Goal: Information Seeking & Learning: Learn about a topic

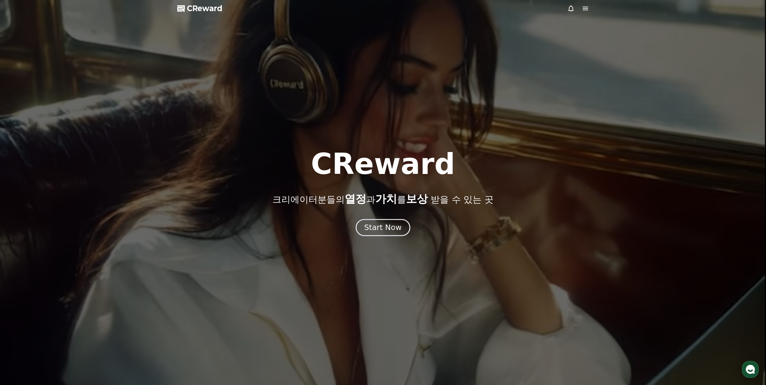
click at [388, 232] on div "Start Now" at bounding box center [382, 227] width 37 height 10
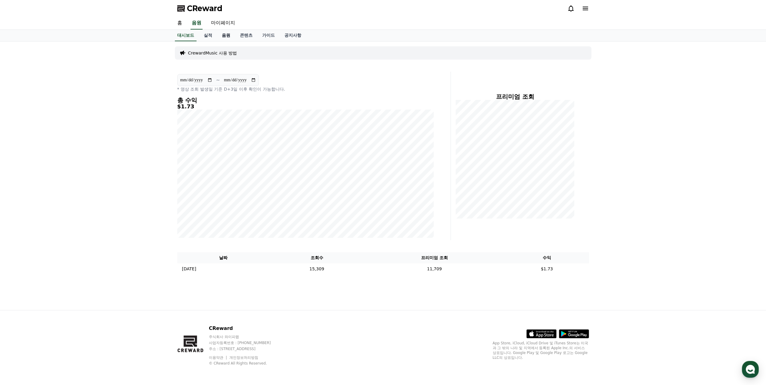
click at [228, 37] on link "음원" at bounding box center [226, 35] width 18 height 11
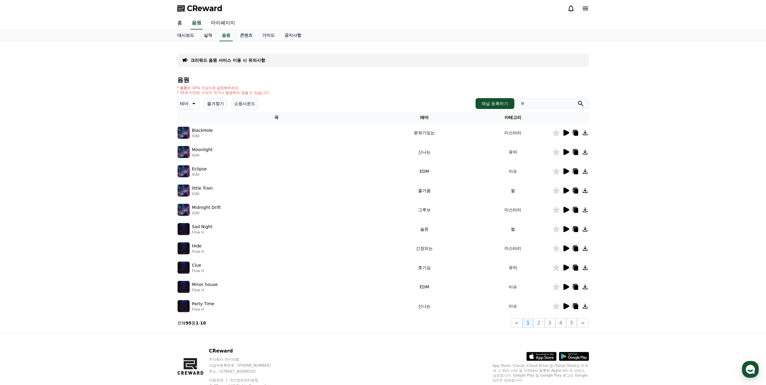
click at [187, 102] on p "테마" at bounding box center [184, 103] width 8 height 8
click at [190, 153] on button "호기심" at bounding box center [186, 150] width 17 height 13
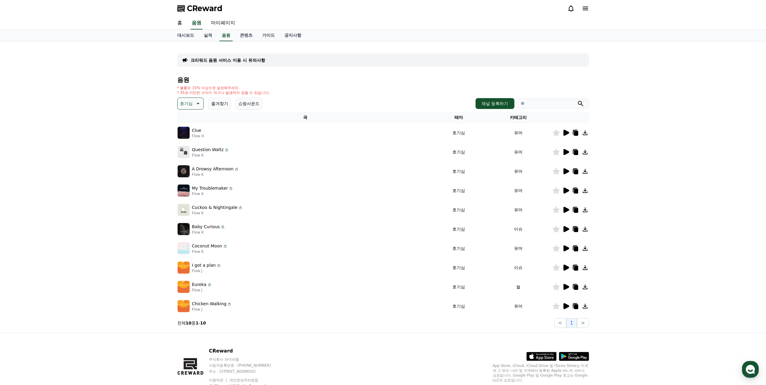
click at [563, 173] on icon at bounding box center [565, 171] width 7 height 7
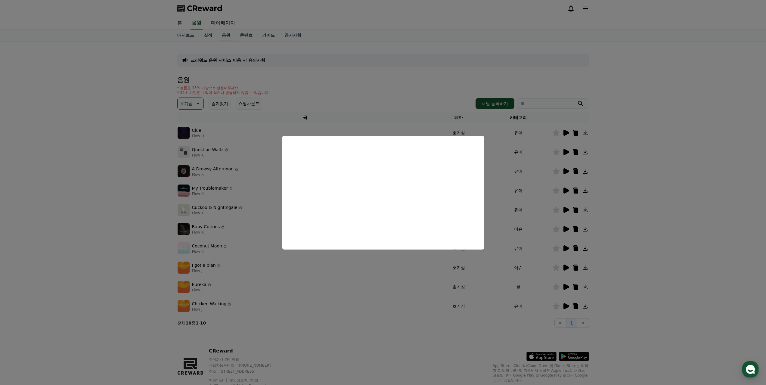
click at [373, 66] on button "close modal" at bounding box center [383, 192] width 766 height 385
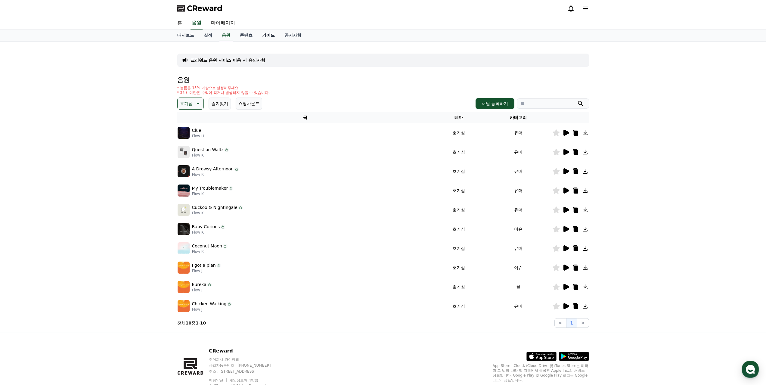
click at [265, 36] on link "가이드" at bounding box center [268, 35] width 22 height 11
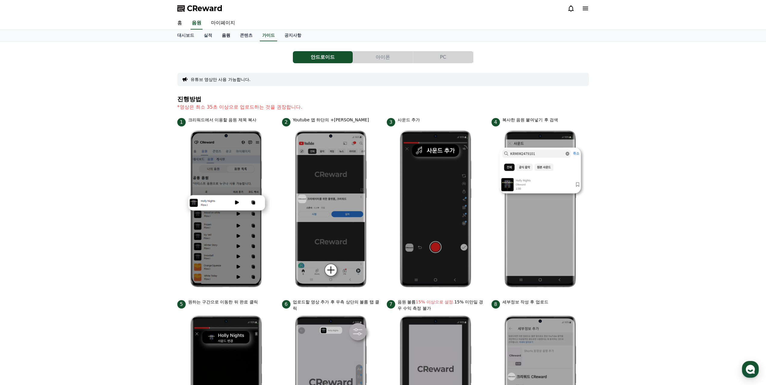
click at [230, 39] on link "음원" at bounding box center [226, 35] width 18 height 11
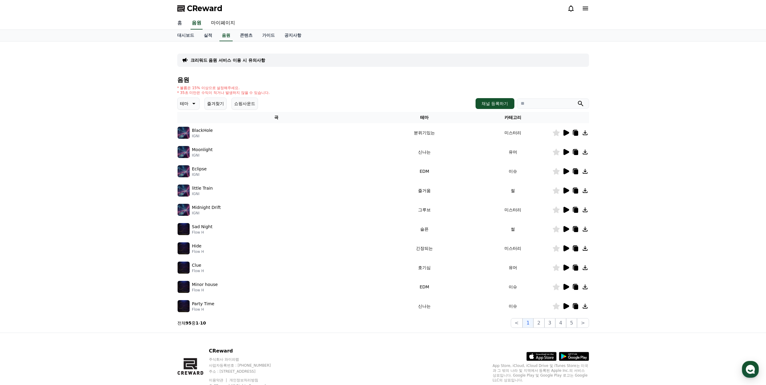
click at [181, 26] on link "홈" at bounding box center [179, 23] width 14 height 13
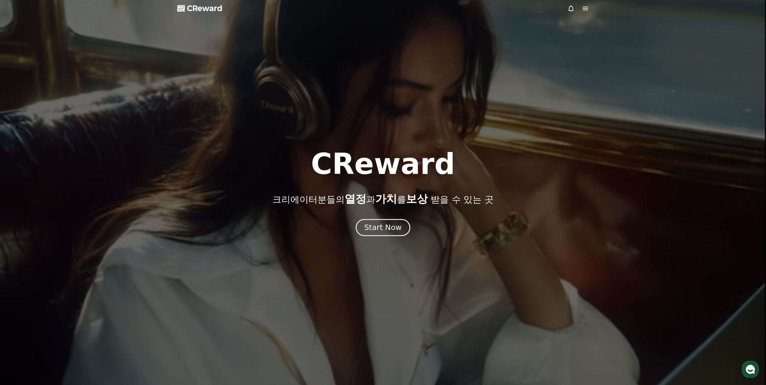
click at [384, 224] on div "Start Now" at bounding box center [382, 227] width 37 height 10
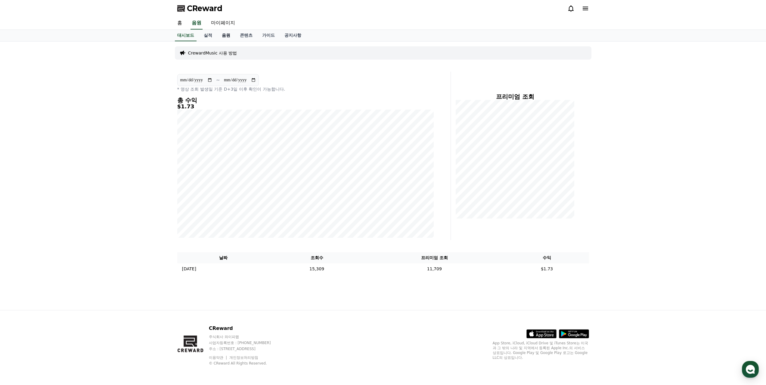
click at [217, 36] on link "음원" at bounding box center [226, 35] width 18 height 11
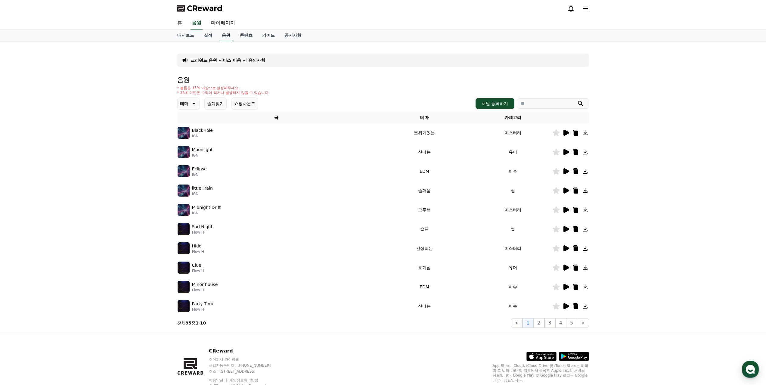
click at [227, 36] on link "음원" at bounding box center [225, 35] width 13 height 11
click at [555, 101] on input "search" at bounding box center [553, 103] width 72 height 10
type input "*"
type input "*********"
click at [577, 100] on button "submit" at bounding box center [580, 103] width 7 height 7
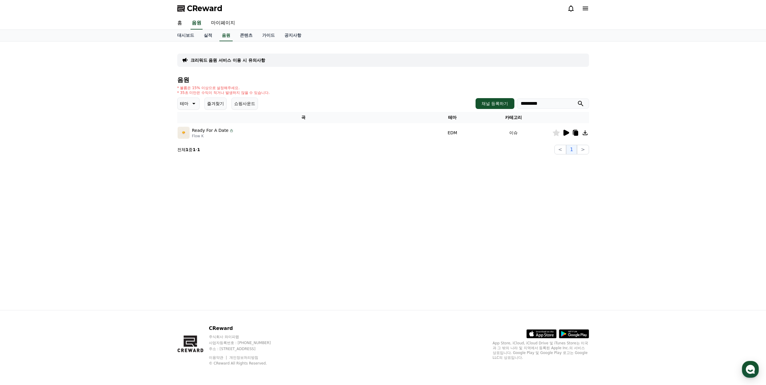
click at [565, 134] on icon at bounding box center [566, 133] width 6 height 6
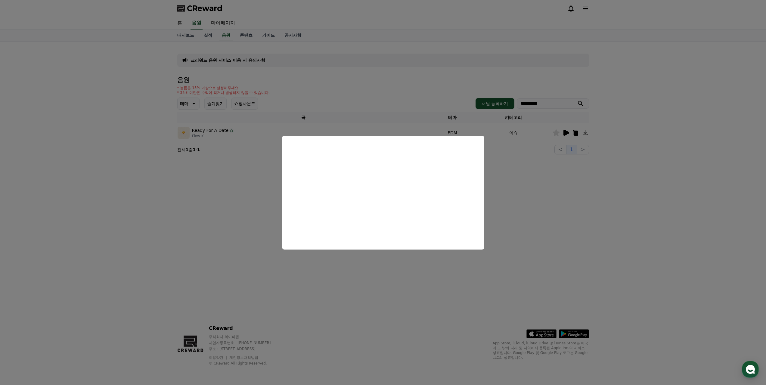
click at [551, 206] on button "close modal" at bounding box center [383, 192] width 766 height 385
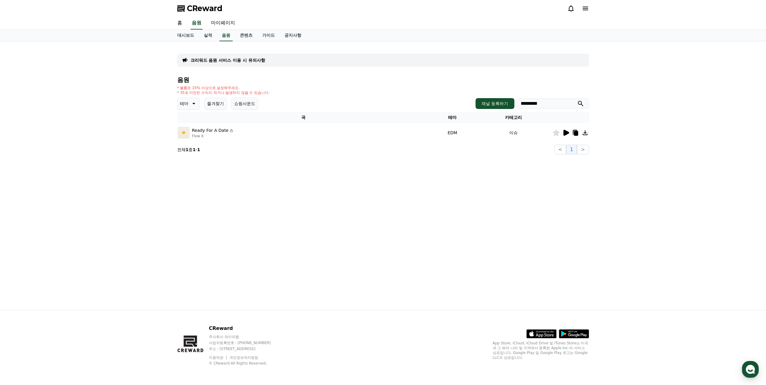
click at [184, 105] on p "테마" at bounding box center [184, 103] width 8 height 8
click at [304, 142] on div "음원 * 볼륨은 15% 이상으로 설정해주세요. * 35초 미만은 수익이 적거나 발생하지 않을 수 있습니다. 테마 테마 전체 환상적인 호기심 어…" at bounding box center [383, 115] width 412 height 78
drag, startPoint x: 549, startPoint y: 105, endPoint x: 374, endPoint y: 105, distance: 174.8
click at [374, 105] on div "테마 테마 전체 환상적인 호기심 어두운 밝은 통통튀는 신나는 반전 웅장한 드라마틱 즐거움 분위기있는 EDM 그루브 슬픈 잔잔한 귀여운 감동적인…" at bounding box center [383, 104] width 412 height 12
drag, startPoint x: 382, startPoint y: 104, endPoint x: 379, endPoint y: 104, distance: 3.9
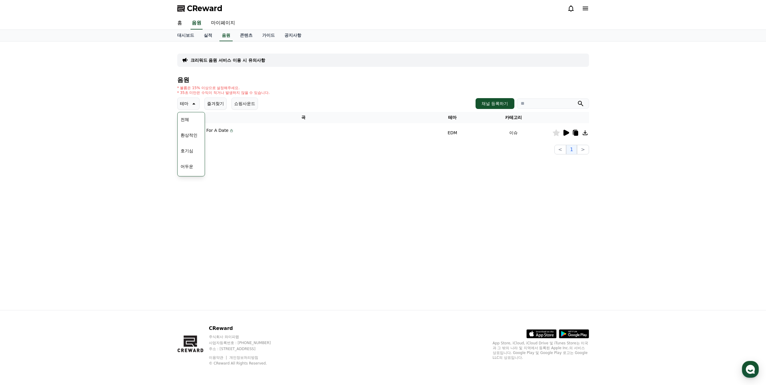
click at [381, 104] on div "테마 테마 전체 환상적인 호기심 어두운 밝은 통통튀는 신나는 반전 웅장한 드라마틱 즐거움 분위기있는 EDM 그루브 슬픈 잔잔한 귀여운 감동적인…" at bounding box center [383, 104] width 412 height 12
click at [184, 102] on p "테마" at bounding box center [184, 103] width 8 height 8
click at [192, 103] on icon at bounding box center [193, 103] width 7 height 7
click at [191, 139] on button "통통튀는" at bounding box center [189, 137] width 22 height 13
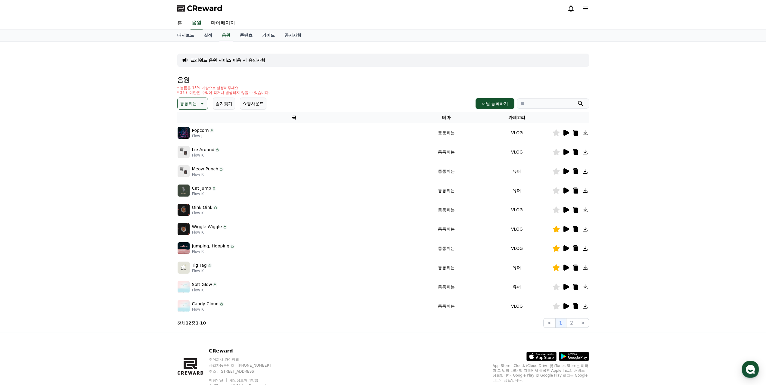
click at [565, 133] on icon at bounding box center [566, 133] width 6 height 6
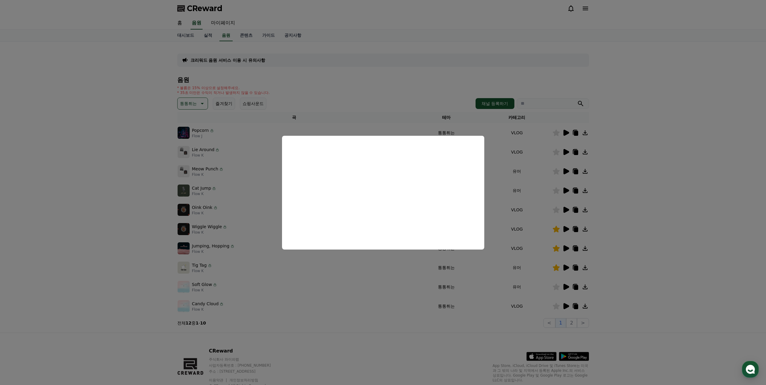
click at [526, 197] on button "close modal" at bounding box center [383, 192] width 766 height 385
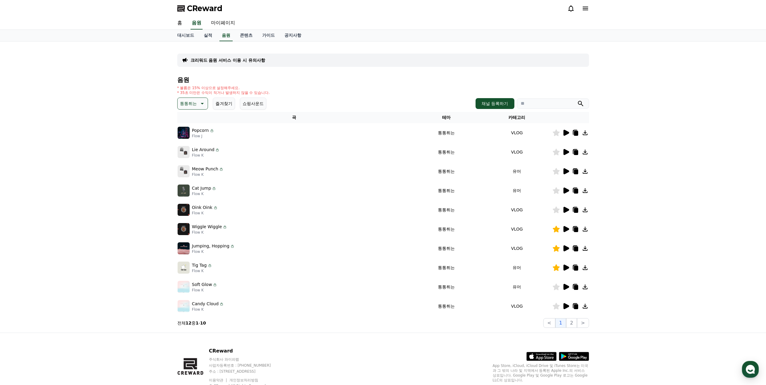
click at [565, 152] on icon at bounding box center [566, 152] width 6 height 6
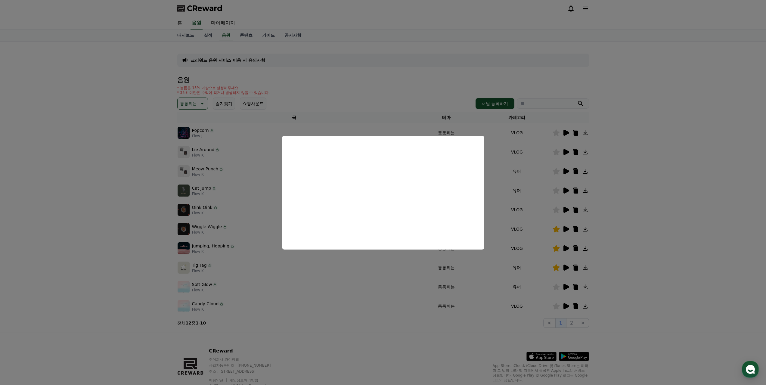
click at [519, 181] on button "close modal" at bounding box center [383, 192] width 766 height 385
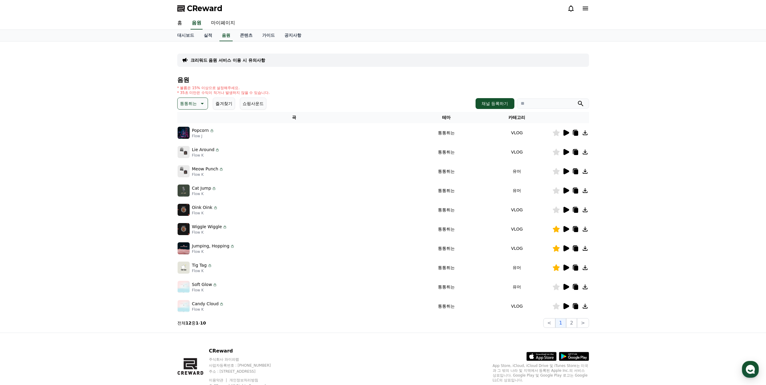
click at [568, 171] on icon at bounding box center [566, 171] width 6 height 6
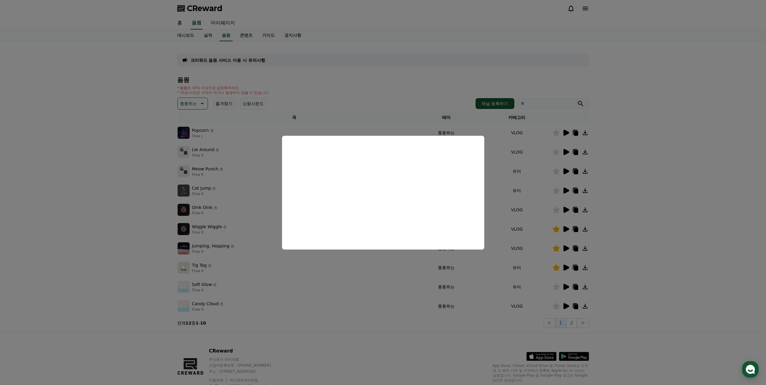
click at [358, 105] on button "close modal" at bounding box center [383, 192] width 766 height 385
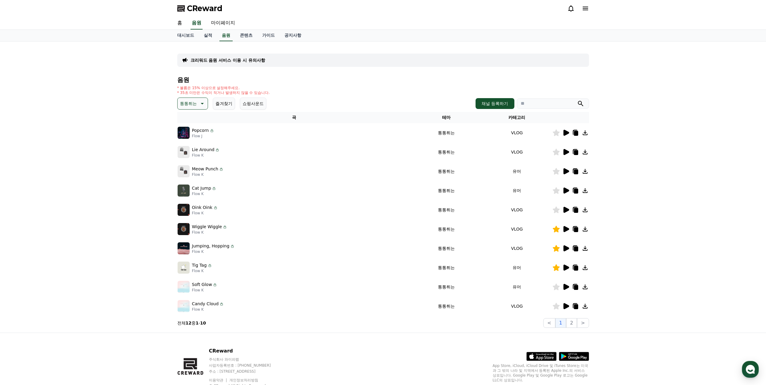
click at [556, 151] on icon at bounding box center [556, 152] width 7 height 7
click at [573, 319] on button "2" at bounding box center [571, 323] width 11 height 10
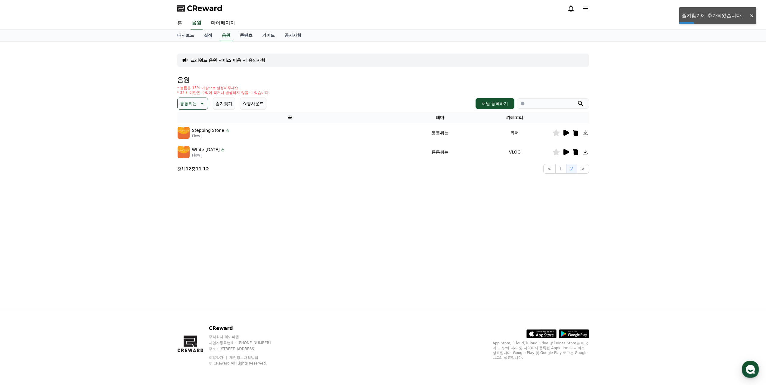
click at [311, 100] on div "통통튀는 즐겨찾기 쇼핑사운드 채널 등록하기" at bounding box center [383, 104] width 412 height 12
click at [567, 134] on icon at bounding box center [566, 133] width 6 height 6
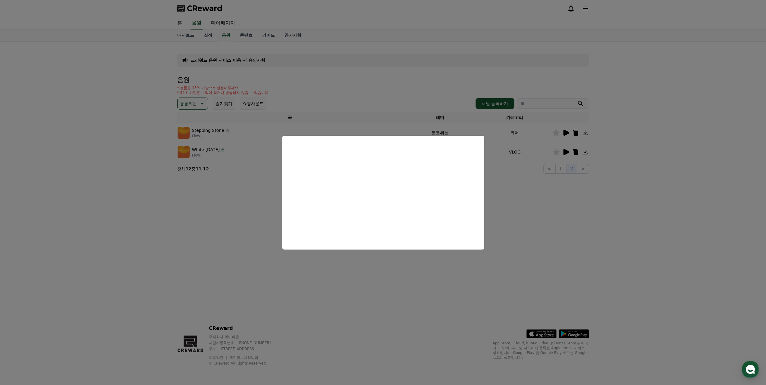
drag, startPoint x: 544, startPoint y: 200, endPoint x: 558, endPoint y: 178, distance: 25.3
click at [546, 199] on button "close modal" at bounding box center [383, 192] width 766 height 385
click at [562, 165] on button "1" at bounding box center [560, 169] width 11 height 10
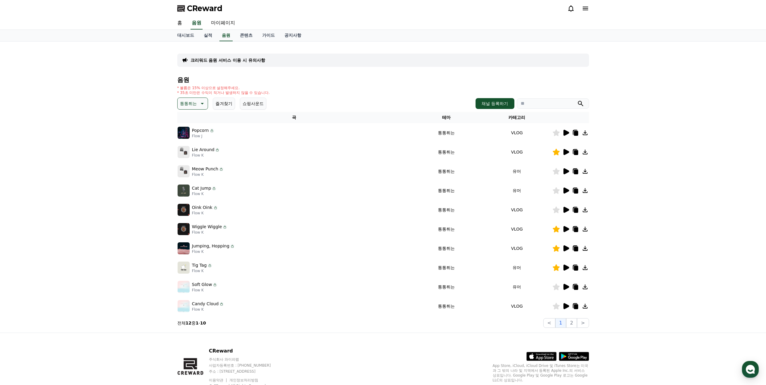
click at [195, 150] on p "Lie Around" at bounding box center [203, 150] width 23 height 6
click at [211, 151] on p "Lie Around" at bounding box center [203, 150] width 23 height 6
click at [184, 150] on img at bounding box center [184, 152] width 12 height 12
click at [563, 152] on icon at bounding box center [565, 151] width 7 height 7
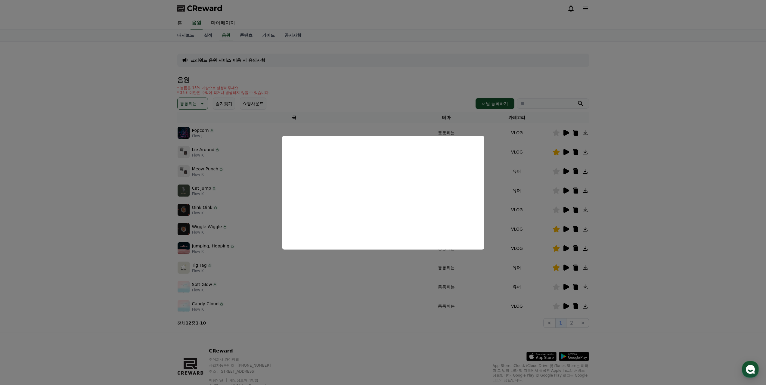
click at [440, 101] on button "close modal" at bounding box center [383, 192] width 766 height 385
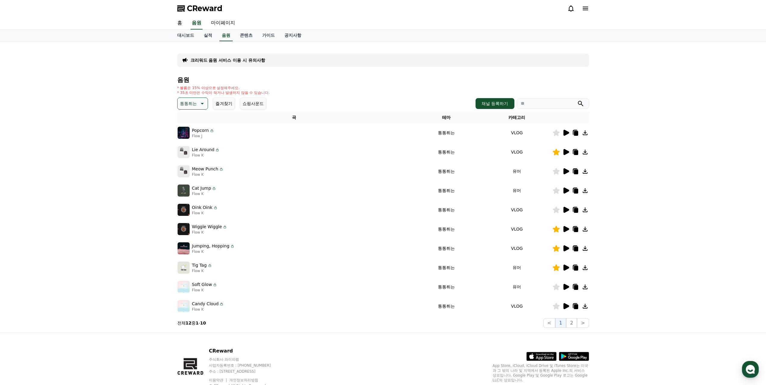
click at [196, 99] on p "통통튀는" at bounding box center [188, 103] width 17 height 8
drag, startPoint x: 196, startPoint y: 99, endPoint x: 157, endPoint y: 105, distance: 39.2
click at [152, 102] on div "크리워드 음원 서비스 이용 시 유의사항 음원 * 볼륨은 15% 이상으로 설정해주세요. * 35초 미만은 수익이 적거나 발생하지 않을 수 있습니…" at bounding box center [383, 187] width 766 height 291
click at [184, 155] on button "신나는" at bounding box center [186, 153] width 17 height 13
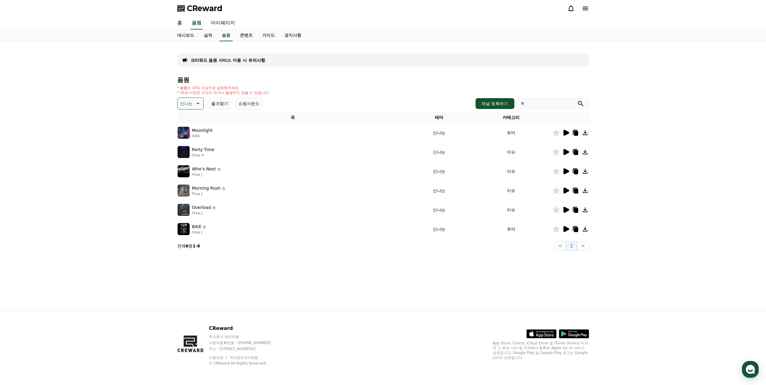
click at [566, 169] on icon at bounding box center [566, 171] width 6 height 6
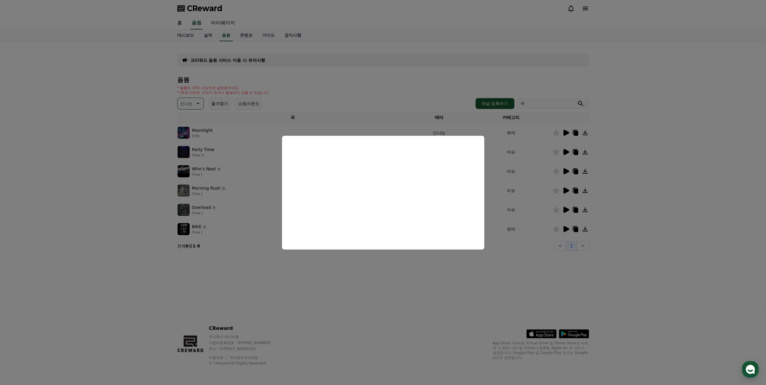
click at [353, 273] on button "close modal" at bounding box center [383, 192] width 766 height 385
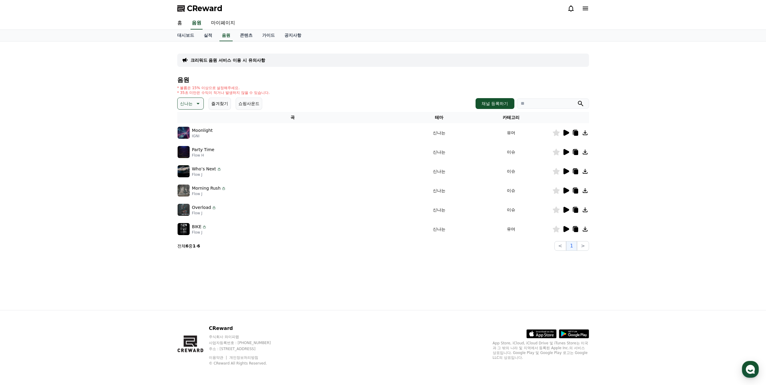
click at [566, 188] on icon at bounding box center [565, 190] width 7 height 7
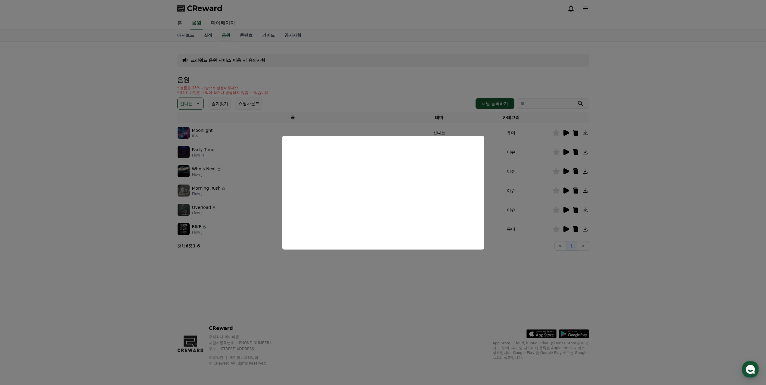
click at [427, 268] on button "close modal" at bounding box center [383, 192] width 766 height 385
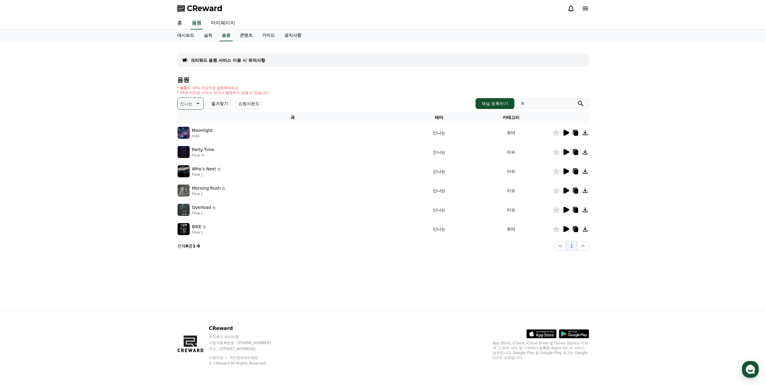
click at [569, 133] on icon at bounding box center [565, 132] width 7 height 7
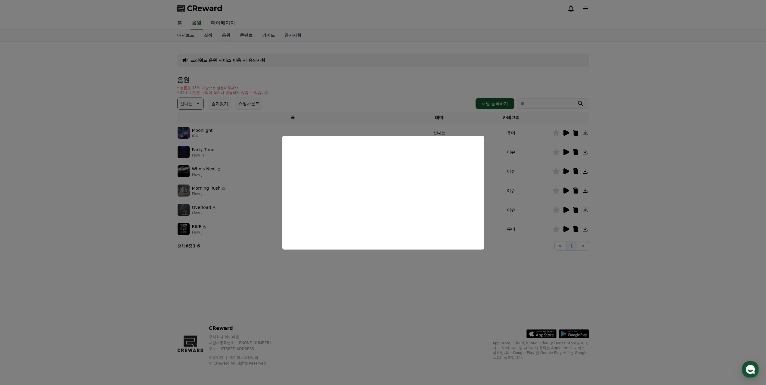
click at [411, 268] on button "close modal" at bounding box center [383, 192] width 766 height 385
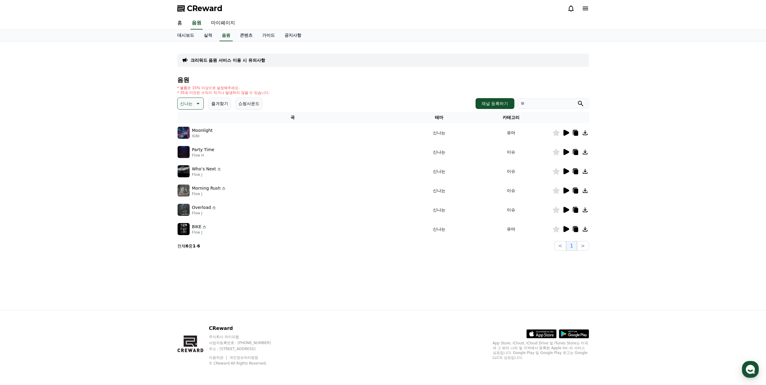
click at [567, 148] on td at bounding box center [570, 151] width 37 height 19
click at [190, 105] on p "신나는" at bounding box center [186, 103] width 13 height 8
click at [190, 152] on button "웅장한" at bounding box center [186, 154] width 17 height 13
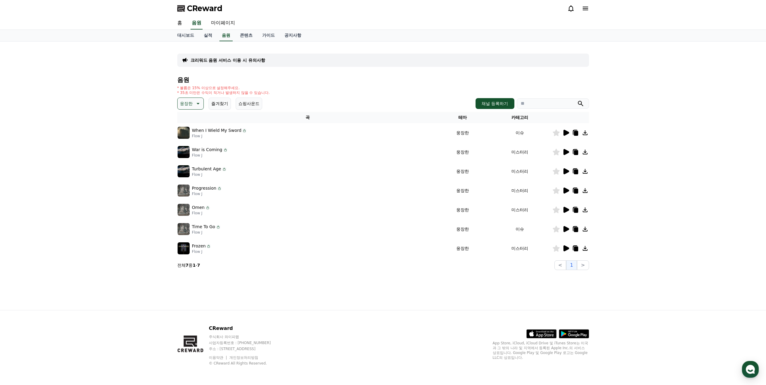
click at [565, 134] on icon at bounding box center [566, 133] width 6 height 6
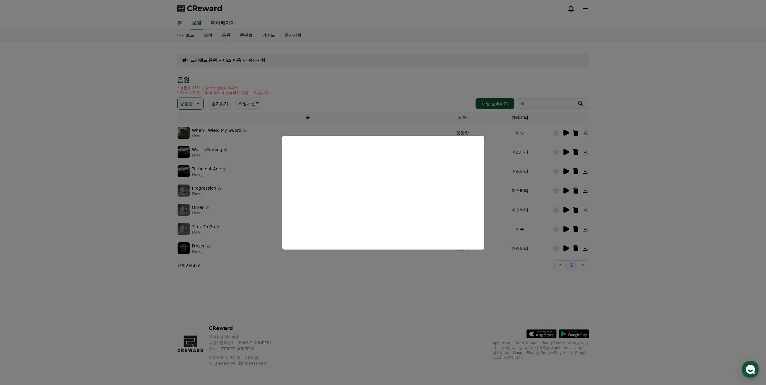
click at [520, 189] on button "close modal" at bounding box center [383, 192] width 766 height 385
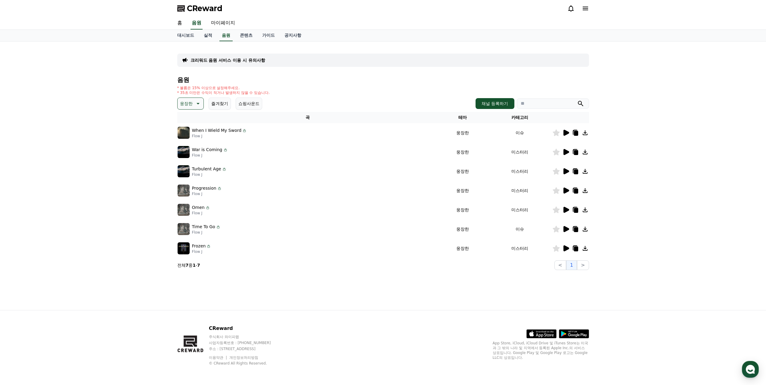
click at [567, 150] on icon at bounding box center [565, 151] width 7 height 7
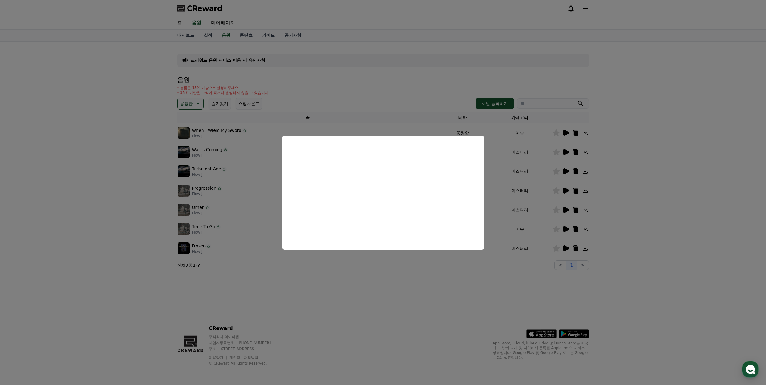
drag, startPoint x: 519, startPoint y: 230, endPoint x: 532, endPoint y: 232, distance: 12.9
click at [520, 230] on button "close modal" at bounding box center [383, 192] width 766 height 385
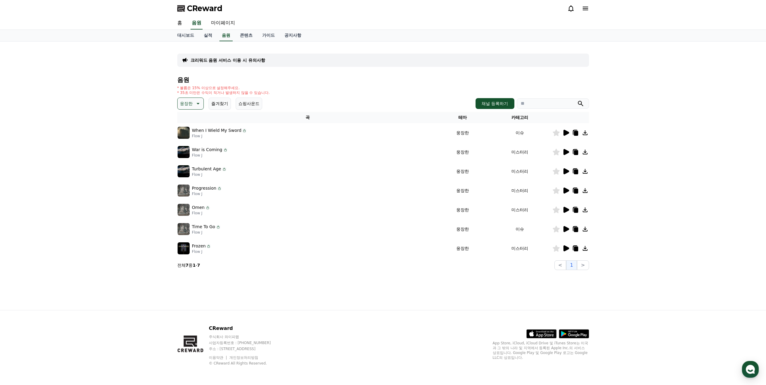
click at [566, 228] on icon at bounding box center [566, 229] width 6 height 6
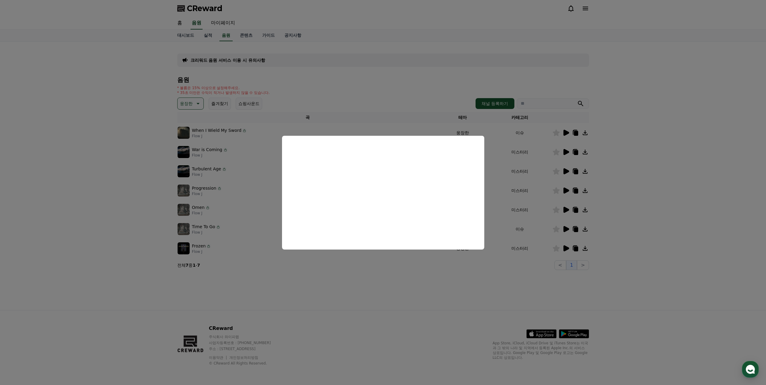
click at [318, 286] on button "close modal" at bounding box center [383, 192] width 766 height 385
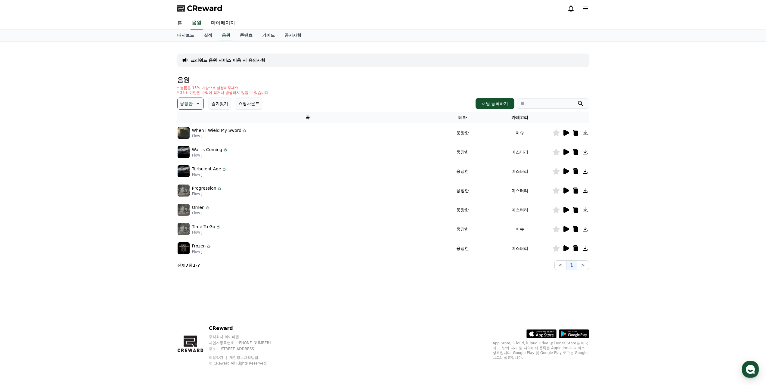
click at [190, 103] on p "웅장한" at bounding box center [186, 103] width 13 height 8
click at [185, 126] on button "밝은" at bounding box center [184, 121] width 13 height 13
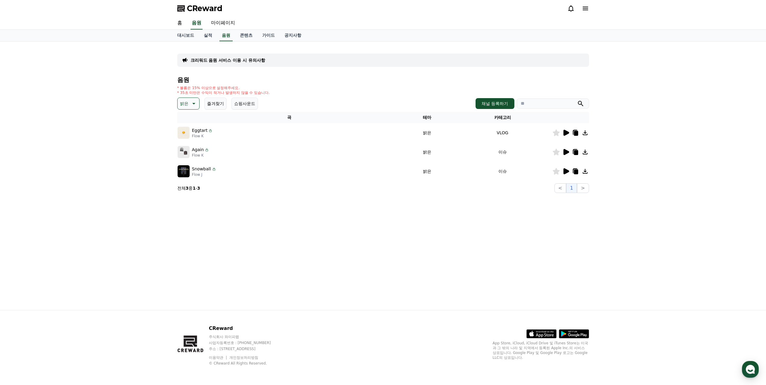
click at [191, 104] on icon at bounding box center [193, 103] width 7 height 7
click at [185, 138] on button "통통튀는" at bounding box center [189, 137] width 22 height 13
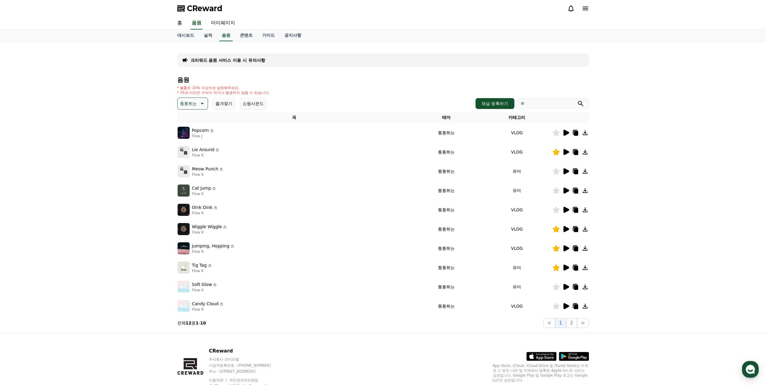
click at [370, 108] on div "통통튀는 즐겨찾기 쇼핑사운드 채널 등록하기" at bounding box center [383, 104] width 412 height 12
click at [373, 91] on div "* 볼륨은 15% 이상으로 설정해주세요. * 35초 미만은 수익이 적거나 발생하지 않을 수 있습니다." at bounding box center [383, 90] width 412 height 10
click at [366, 91] on div "* 볼륨은 15% 이상으로 설정해주세요. * 35초 미만은 수익이 적거나 발생하지 않을 수 있습니다." at bounding box center [383, 90] width 412 height 10
click at [289, 86] on div "* 볼륨은 15% 이상으로 설정해주세요. * 35초 미만은 수익이 적거나 발생하지 않을 수 있습니다." at bounding box center [383, 90] width 412 height 10
click at [308, 76] on div "크리워드 음원 서비스 이용 시 유의사항 음원 * 볼륨은 15% 이상으로 설정해주세요. * 35초 미만은 수익이 적거나 발생하지 않을 수 있습니…" at bounding box center [383, 186] width 412 height 281
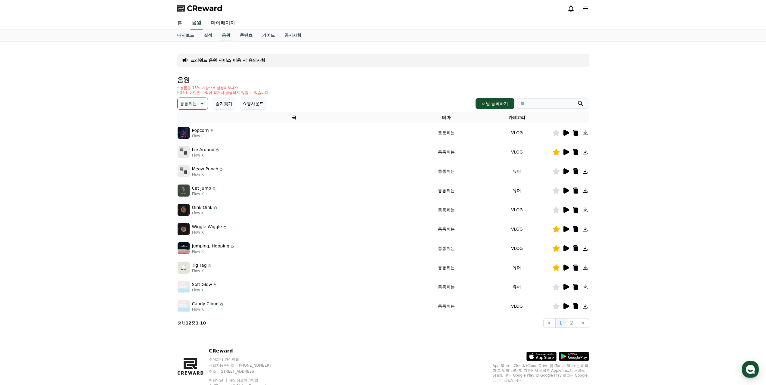
click at [309, 67] on div "크리워드 음원 서비스 이용 시 유의사항" at bounding box center [383, 60] width 412 height 13
click at [365, 188] on div "Cat Jump Flow K" at bounding box center [295, 190] width 234 height 12
click at [309, 279] on td "Soft Glow Flow K" at bounding box center [294, 286] width 234 height 19
click at [195, 105] on p "통통튀는" at bounding box center [188, 103] width 17 height 8
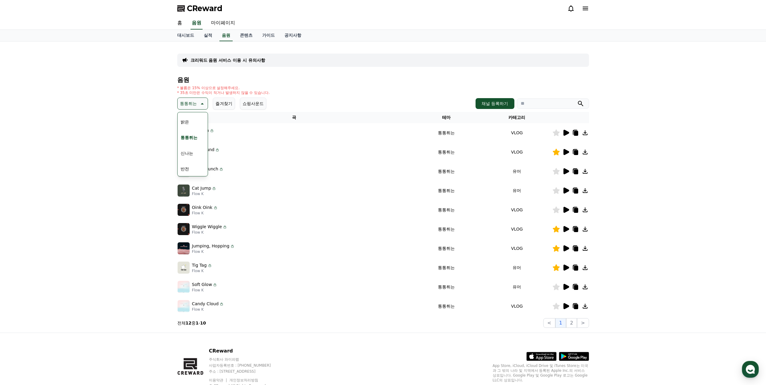
click at [185, 123] on button "밝은" at bounding box center [184, 121] width 13 height 13
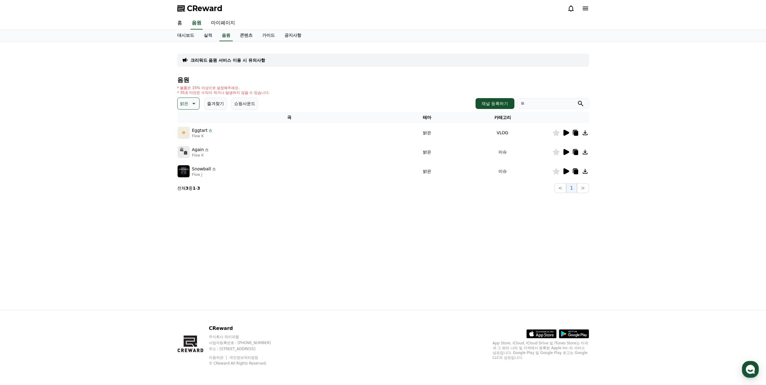
click at [313, 105] on div "밝은 즐겨찾기 쇼핑사운드 채널 등록하기" at bounding box center [383, 104] width 412 height 12
click at [568, 151] on icon at bounding box center [566, 152] width 6 height 6
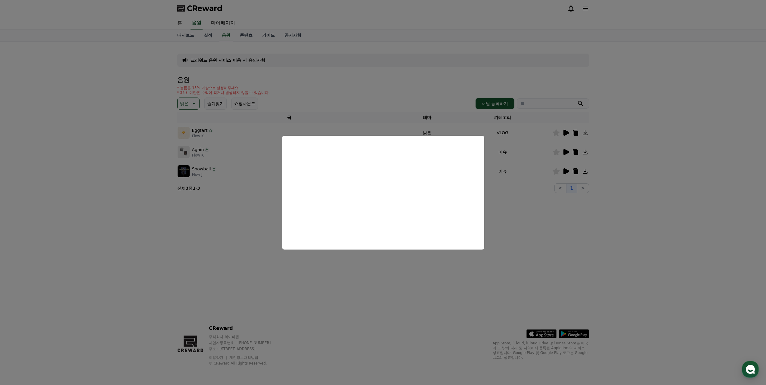
click at [537, 191] on button "close modal" at bounding box center [383, 192] width 766 height 385
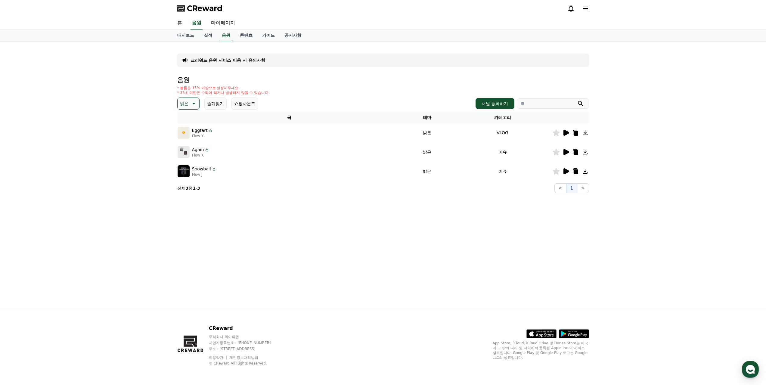
click at [190, 103] on icon at bounding box center [193, 103] width 7 height 7
click at [190, 126] on button "신나는" at bounding box center [186, 122] width 17 height 13
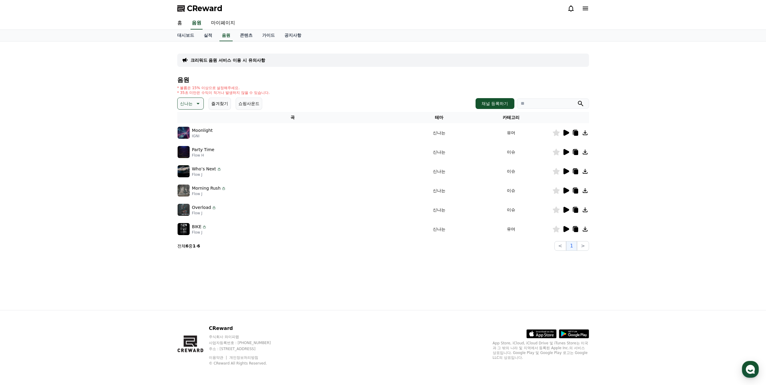
click at [359, 104] on div "신나는 즐겨찾기 쇼핑사운드 채널 등록하기" at bounding box center [383, 104] width 412 height 12
click at [193, 102] on button "신나는" at bounding box center [190, 104] width 26 height 12
click at [568, 229] on icon at bounding box center [566, 229] width 6 height 6
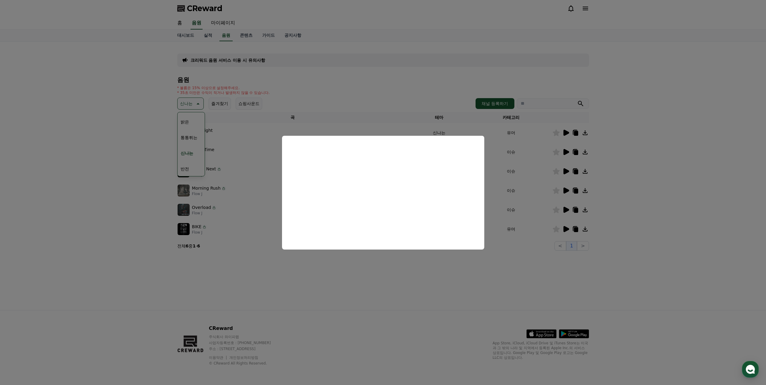
drag, startPoint x: 138, startPoint y: 178, endPoint x: 144, endPoint y: 173, distance: 7.0
click at [138, 178] on button "close modal" at bounding box center [383, 192] width 766 height 385
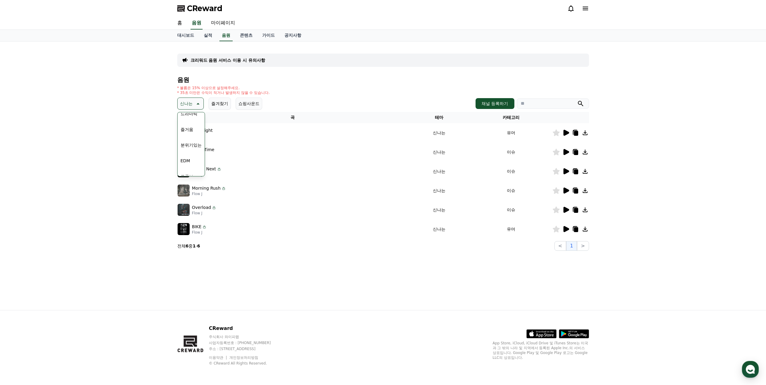
scroll to position [150, 0]
click at [191, 128] on button "즐거움" at bounding box center [186, 125] width 17 height 13
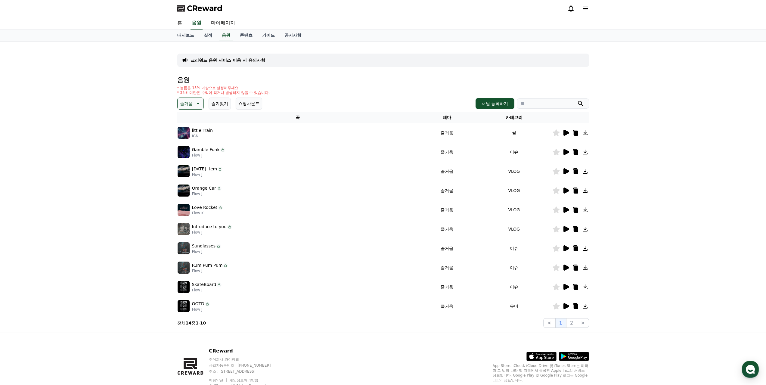
click at [570, 133] on div at bounding box center [571, 132] width 36 height 7
click at [568, 133] on icon at bounding box center [566, 133] width 6 height 6
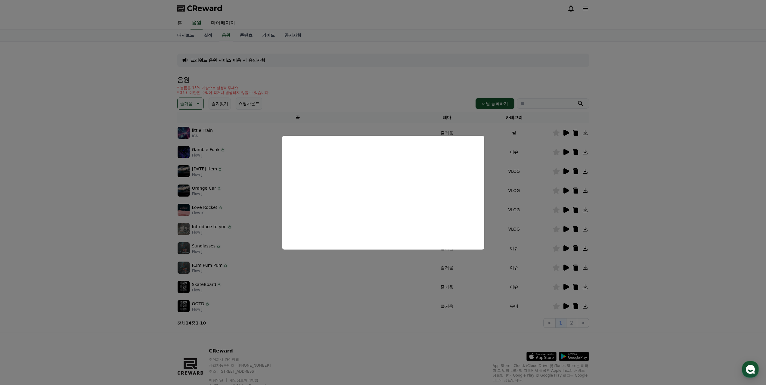
click at [353, 109] on button "close modal" at bounding box center [383, 192] width 766 height 385
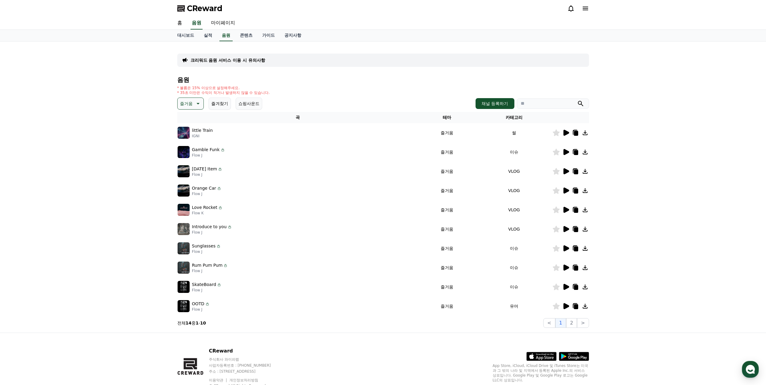
click at [564, 153] on icon at bounding box center [566, 152] width 6 height 6
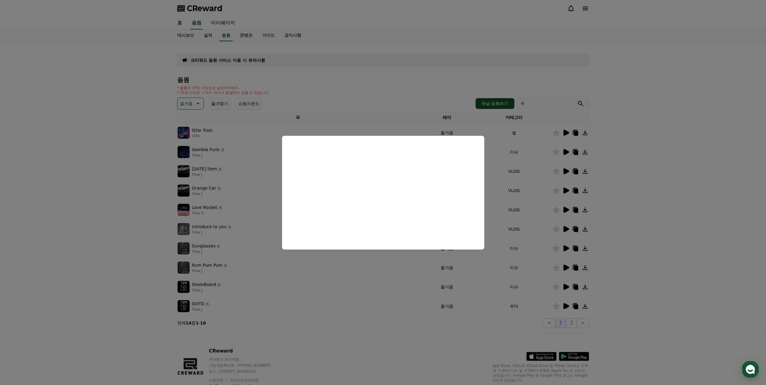
click at [429, 272] on button "close modal" at bounding box center [383, 192] width 766 height 385
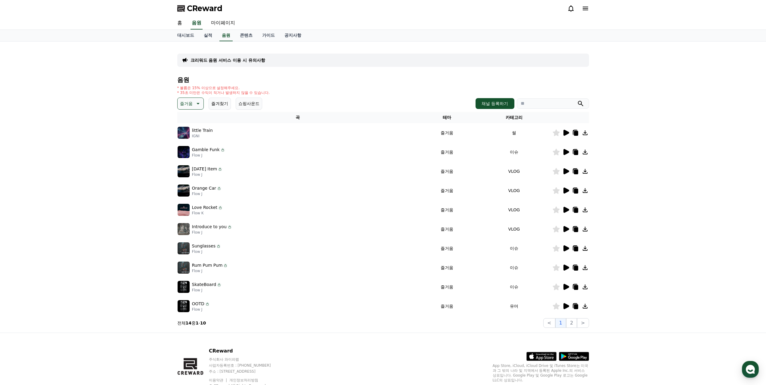
click at [563, 172] on icon at bounding box center [566, 171] width 6 height 6
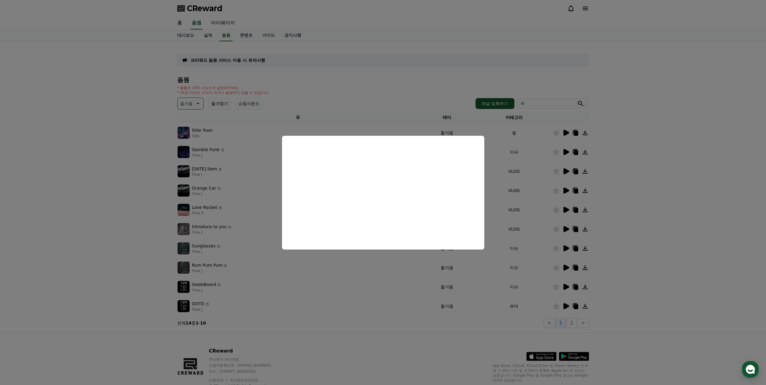
click at [421, 274] on button "close modal" at bounding box center [383, 192] width 766 height 385
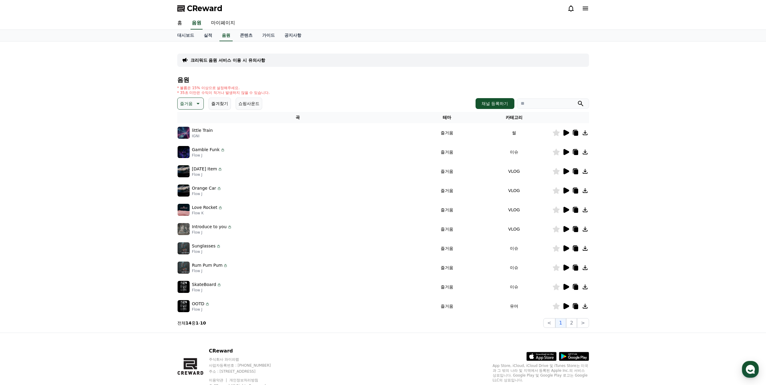
click at [566, 188] on icon at bounding box center [565, 190] width 7 height 7
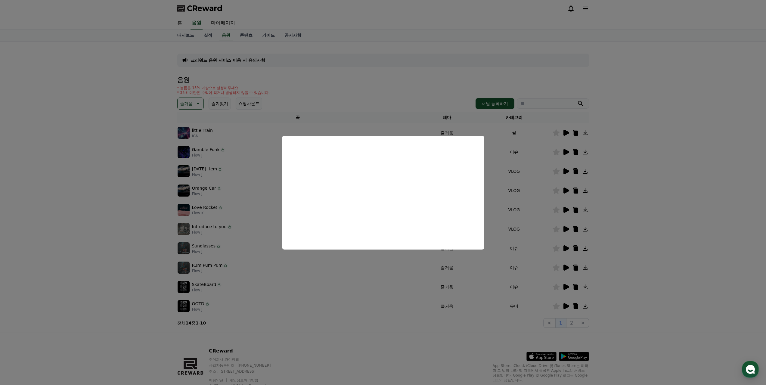
click at [485, 270] on button "close modal" at bounding box center [383, 192] width 766 height 385
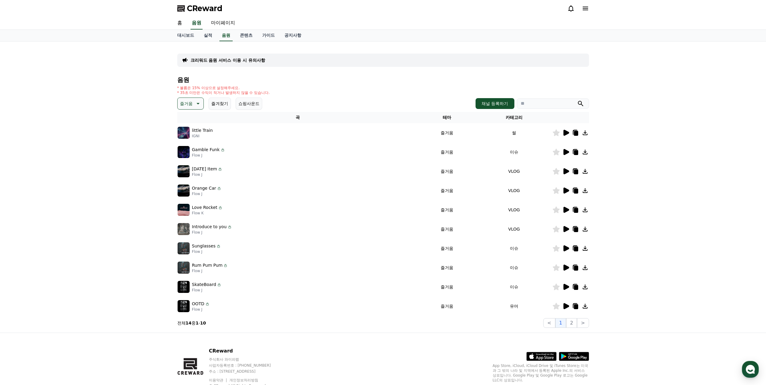
click at [567, 207] on icon at bounding box center [565, 209] width 7 height 7
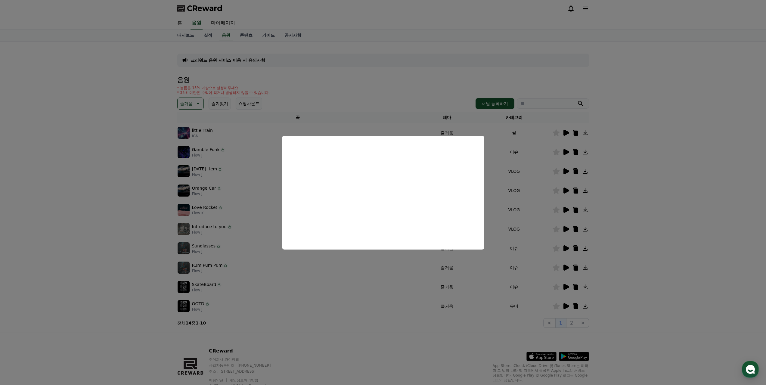
click at [475, 271] on button "close modal" at bounding box center [383, 192] width 766 height 385
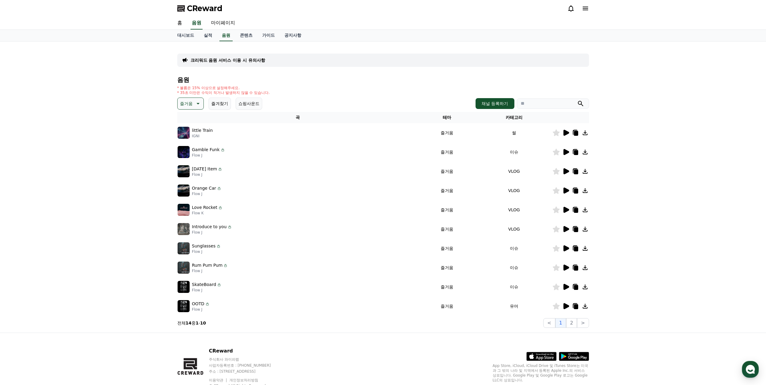
click at [562, 228] on icon at bounding box center [565, 228] width 7 height 7
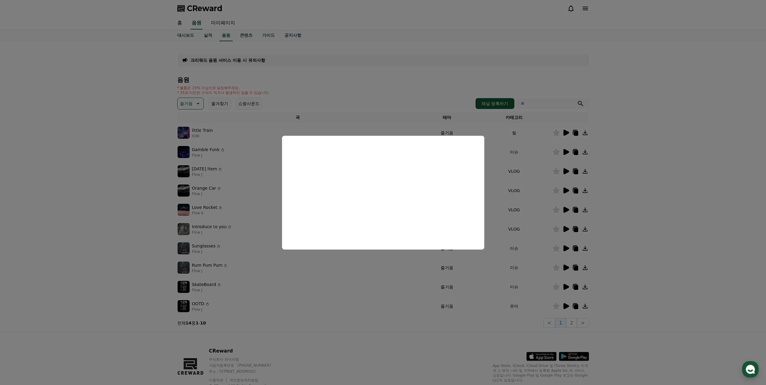
click at [421, 264] on button "close modal" at bounding box center [383, 192] width 766 height 385
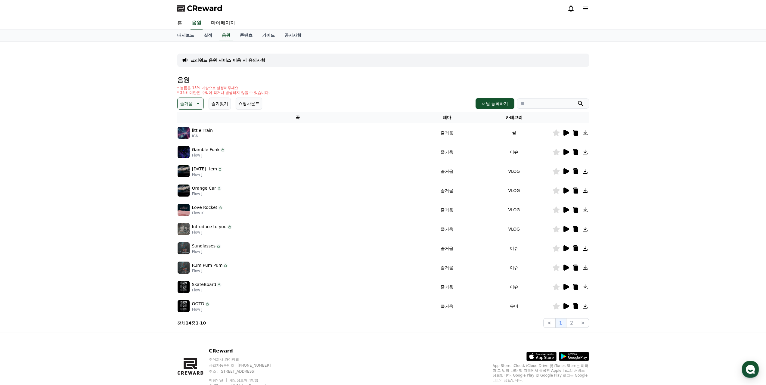
click at [565, 248] on icon at bounding box center [566, 248] width 6 height 6
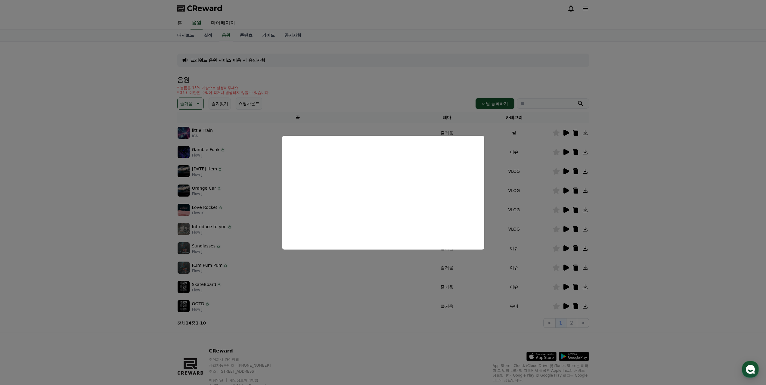
click at [439, 277] on button "close modal" at bounding box center [383, 192] width 766 height 385
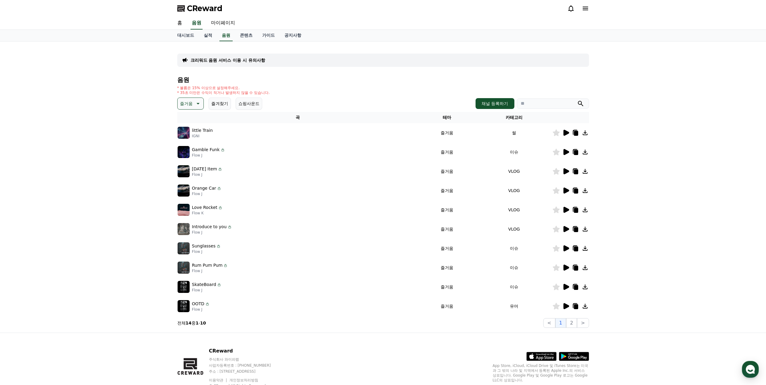
click at [563, 267] on icon at bounding box center [566, 268] width 6 height 6
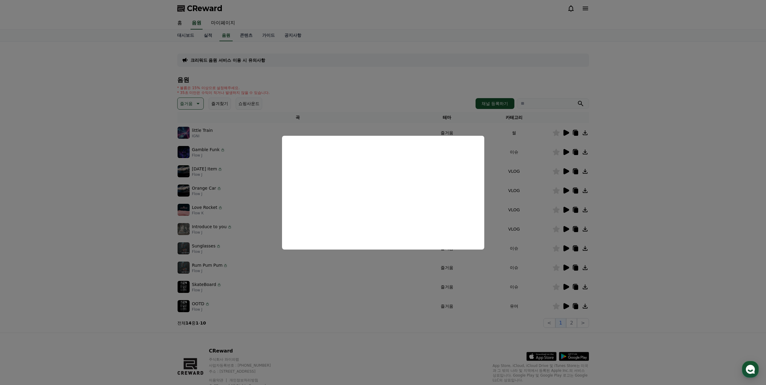
click at [433, 283] on button "close modal" at bounding box center [383, 192] width 766 height 385
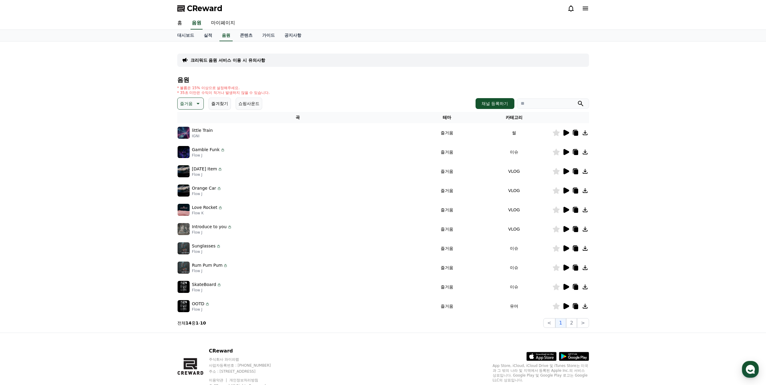
click at [560, 287] on div at bounding box center [571, 286] width 36 height 7
click at [566, 286] on icon at bounding box center [566, 287] width 6 height 6
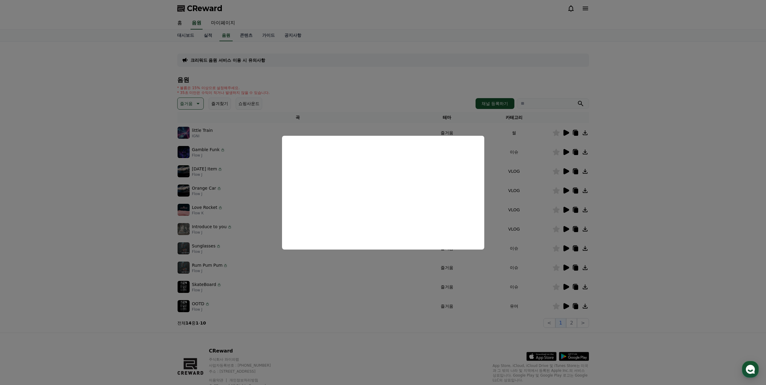
click at [400, 286] on button "close modal" at bounding box center [383, 192] width 766 height 385
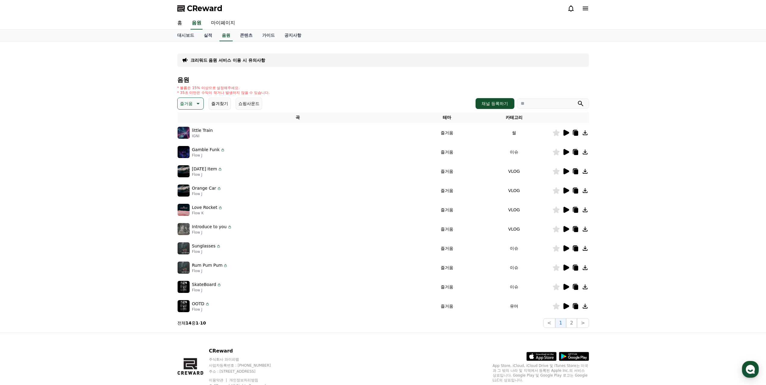
click at [567, 306] on icon at bounding box center [566, 306] width 6 height 6
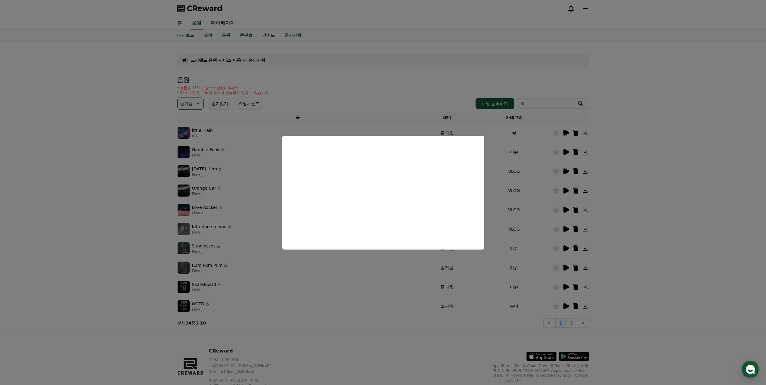
drag, startPoint x: 436, startPoint y: 299, endPoint x: 439, endPoint y: 301, distance: 3.5
click at [436, 300] on button "close modal" at bounding box center [383, 192] width 766 height 385
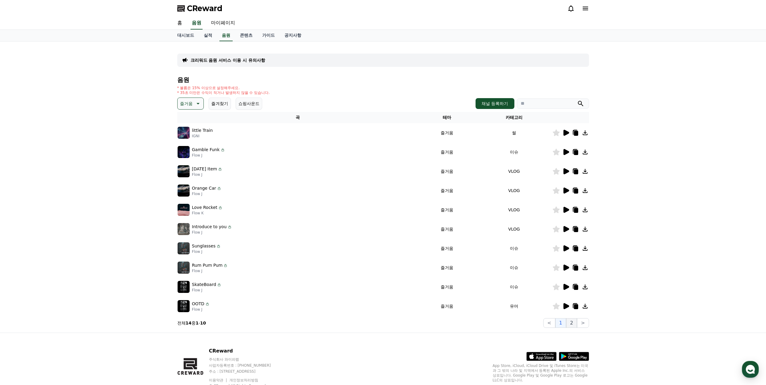
click at [569, 324] on button "2" at bounding box center [571, 323] width 11 height 10
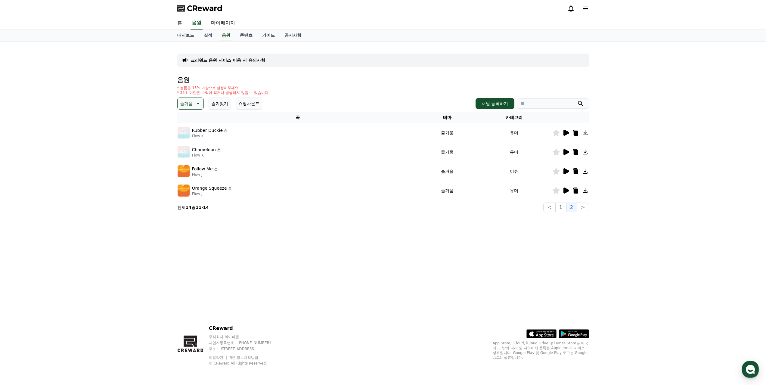
click at [568, 133] on icon at bounding box center [566, 133] width 6 height 6
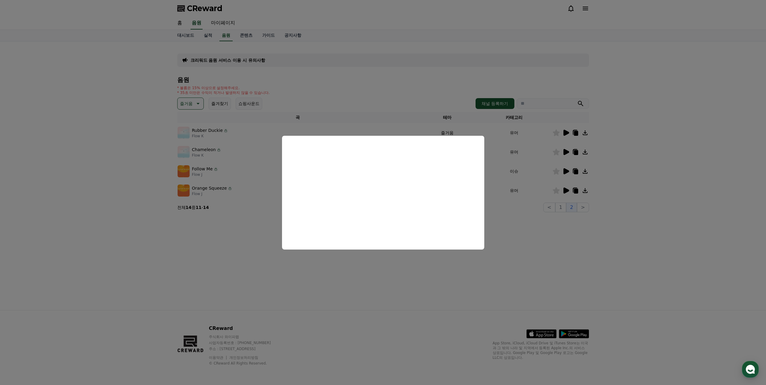
click at [305, 96] on button "close modal" at bounding box center [383, 192] width 766 height 385
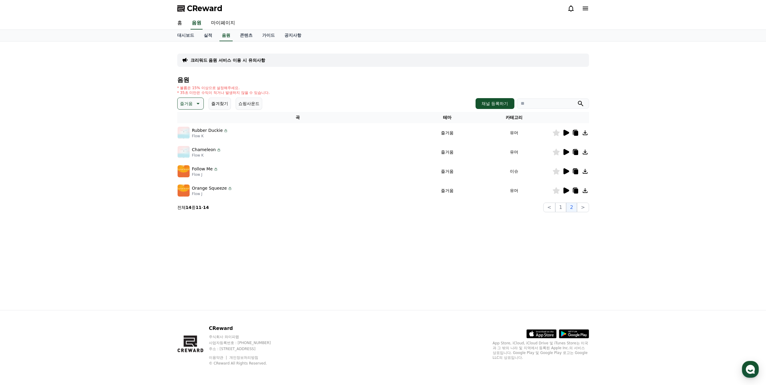
click at [565, 153] on icon at bounding box center [566, 152] width 6 height 6
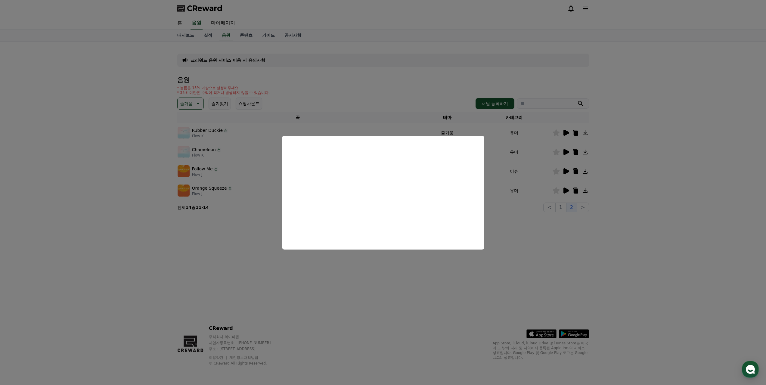
click at [526, 187] on button "close modal" at bounding box center [383, 192] width 766 height 385
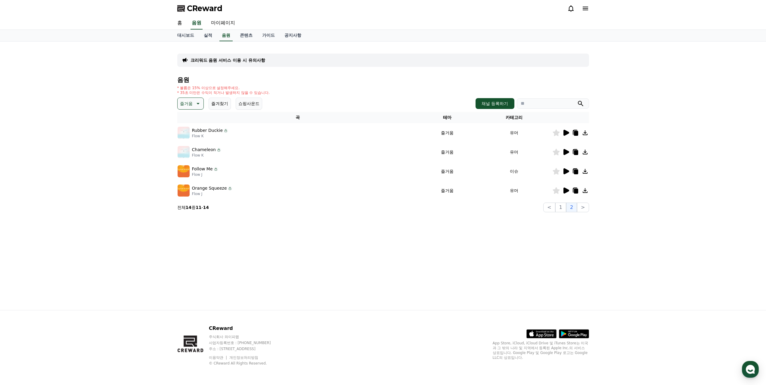
click at [565, 170] on icon at bounding box center [566, 171] width 6 height 6
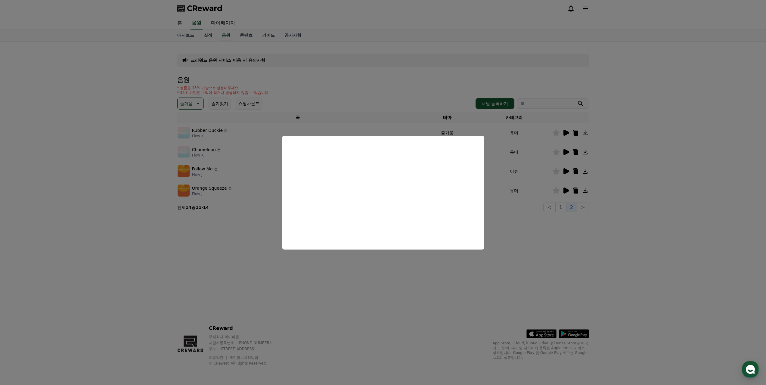
drag, startPoint x: 407, startPoint y: 295, endPoint x: 409, endPoint y: 291, distance: 4.2
click at [408, 295] on button "close modal" at bounding box center [383, 192] width 766 height 385
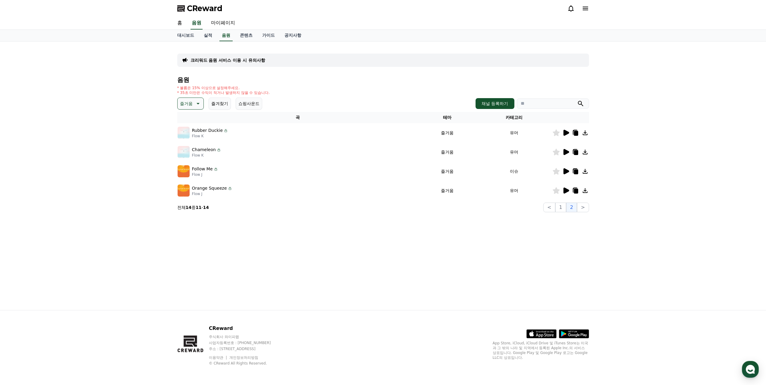
click at [187, 102] on p "즐거움" at bounding box center [186, 103] width 13 height 8
click at [190, 134] on button "귀여운" at bounding box center [186, 128] width 17 height 13
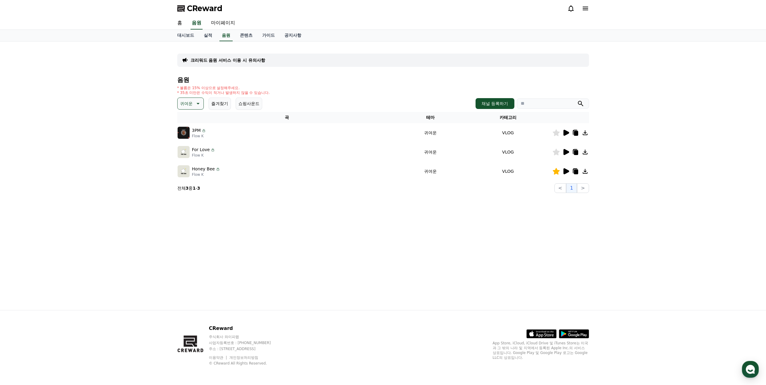
click at [568, 133] on icon at bounding box center [566, 133] width 6 height 6
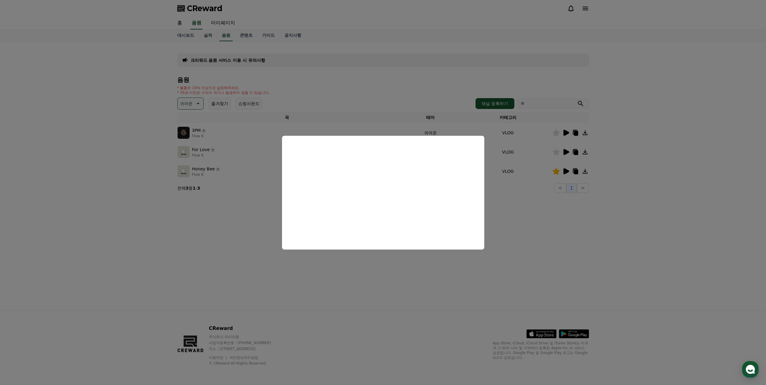
click at [551, 177] on button "close modal" at bounding box center [383, 192] width 766 height 385
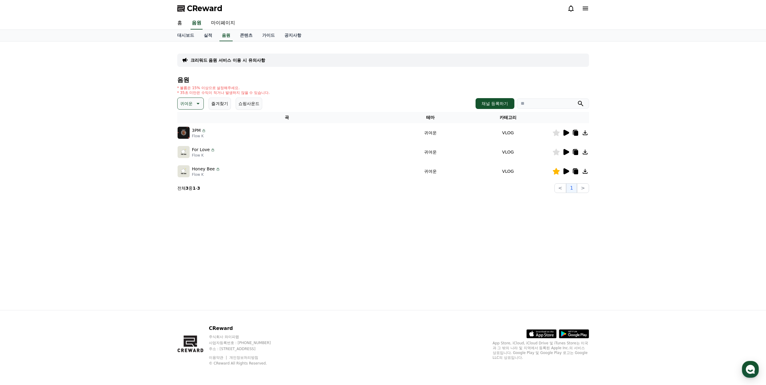
click at [564, 152] on icon at bounding box center [566, 152] width 6 height 6
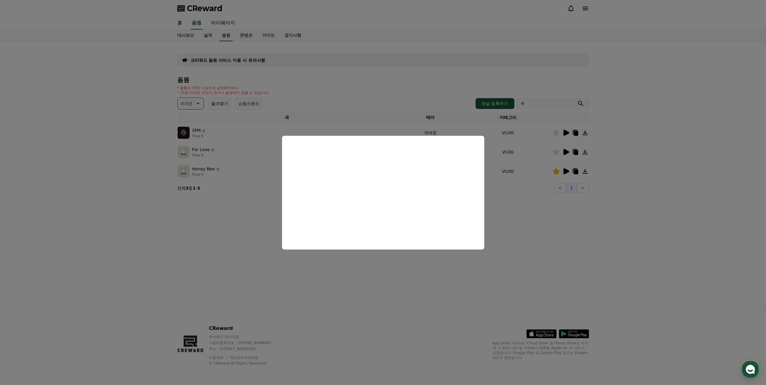
click at [383, 114] on button "close modal" at bounding box center [383, 192] width 766 height 385
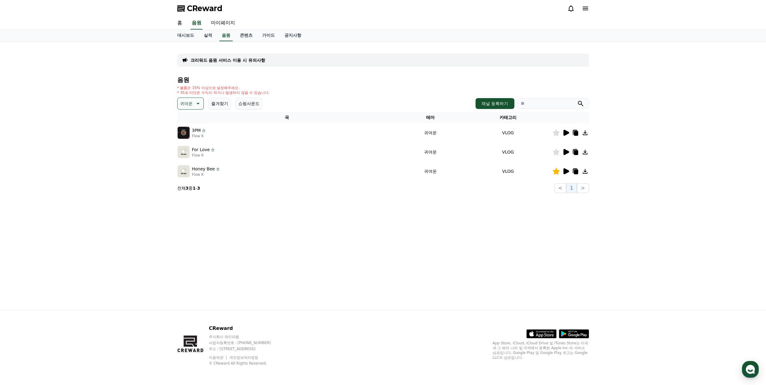
click at [197, 104] on icon at bounding box center [197, 103] width 7 height 7
click at [189, 167] on button "코믹한" at bounding box center [186, 168] width 17 height 13
click at [566, 133] on icon at bounding box center [566, 133] width 6 height 6
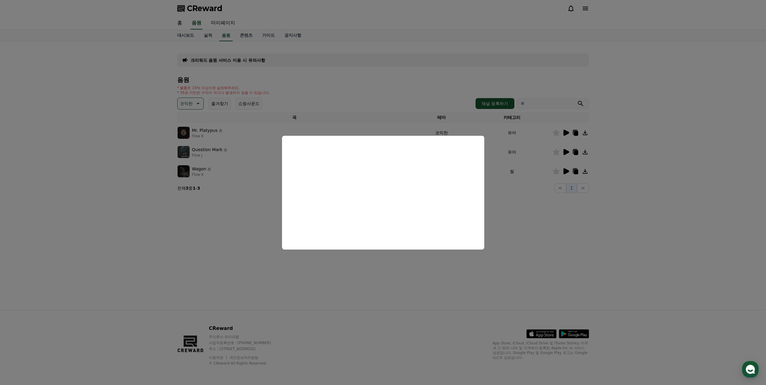
click at [416, 115] on button "close modal" at bounding box center [383, 192] width 766 height 385
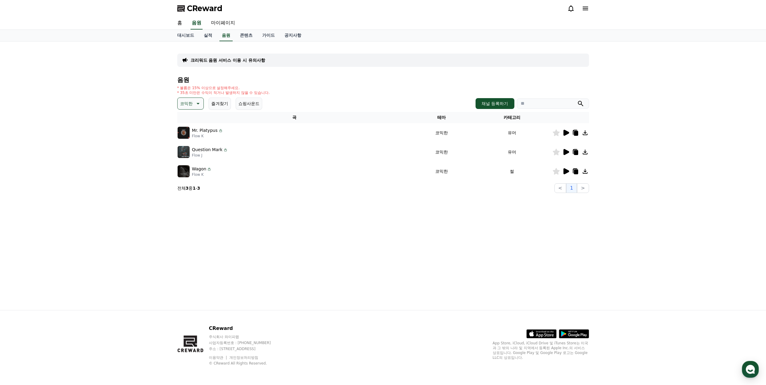
click at [566, 154] on icon at bounding box center [565, 151] width 7 height 7
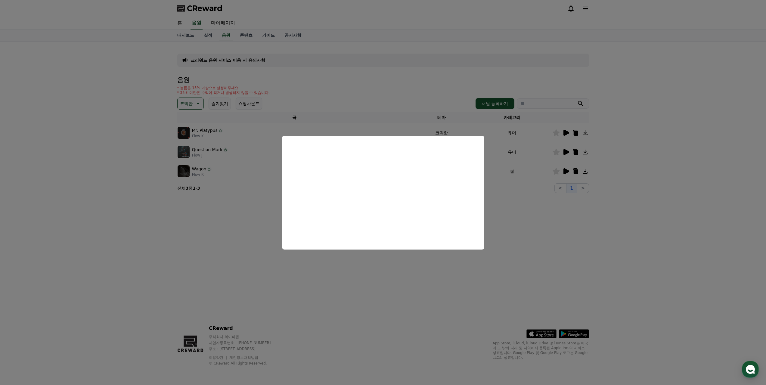
click at [527, 202] on button "close modal" at bounding box center [383, 192] width 766 height 385
click at [564, 170] on icon at bounding box center [566, 171] width 6 height 6
click at [553, 215] on button "close modal" at bounding box center [383, 192] width 766 height 385
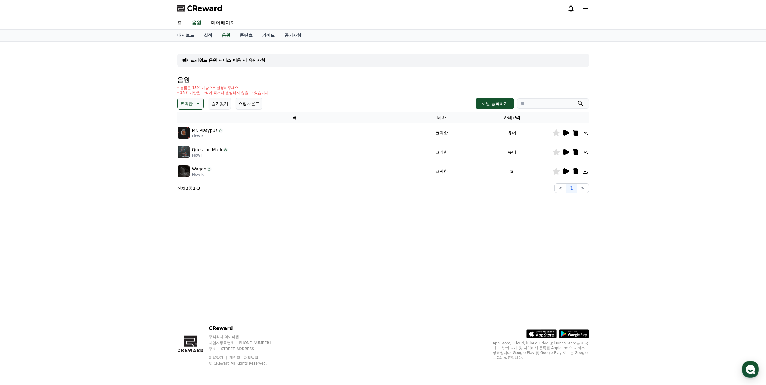
click at [190, 102] on p "코믹한" at bounding box center [186, 103] width 13 height 8
click at [631, 95] on div "크리워드 음원 서비스 이용 시 유의사항 음원 * 볼륨은 15% 이상으로 설정해주세요. * 35초 미만은 수익이 적거나 발생하지 않을 수 있습니…" at bounding box center [383, 176] width 766 height 268
click at [349, 70] on div "크리워드 음원 서비스 이용 시 유의사항 음원 * 볼륨은 15% 이상으로 설정해주세요. * 35초 미만은 수익이 적거나 발생하지 않을 수 있습니…" at bounding box center [383, 119] width 412 height 147
click at [194, 104] on icon at bounding box center [197, 103] width 7 height 7
click at [245, 104] on button "쇼핑사운드" at bounding box center [249, 104] width 26 height 12
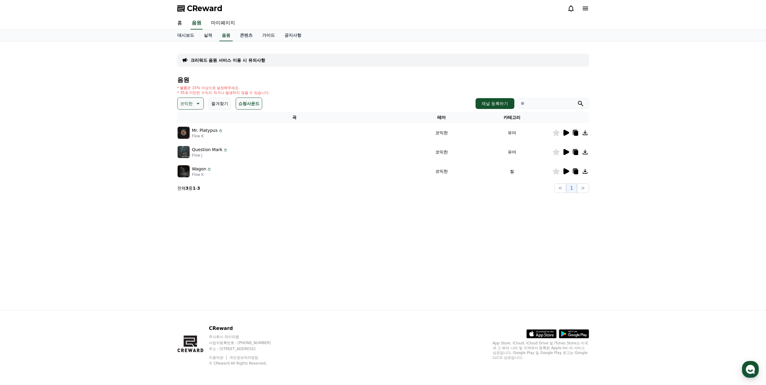
click at [185, 106] on p "코믹한" at bounding box center [186, 103] width 13 height 8
click at [190, 121] on button "전체" at bounding box center [184, 119] width 13 height 13
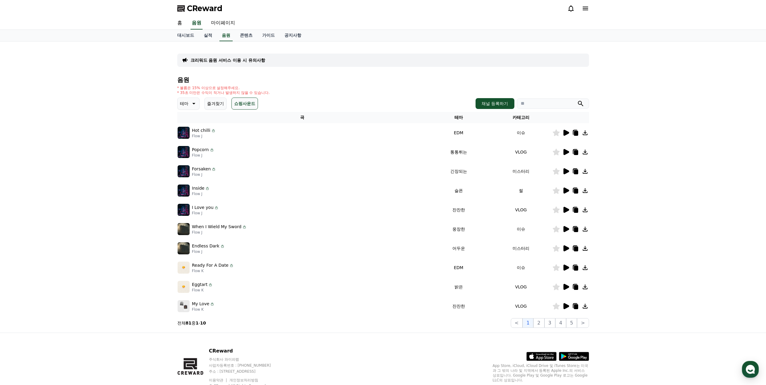
click at [289, 97] on div "음원 * 볼륨은 15% 이상으로 설정해주세요. * 35초 미만은 수익이 적거나 발생하지 않을 수 있습니다. 테마 즐겨찾기 쇼핑사운드 채널 등록…" at bounding box center [383, 201] width 412 height 251
click at [565, 133] on icon at bounding box center [566, 133] width 6 height 6
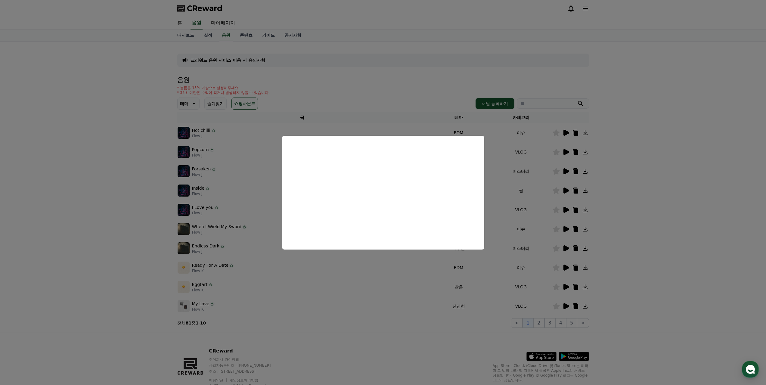
click at [388, 89] on button "close modal" at bounding box center [383, 192] width 766 height 385
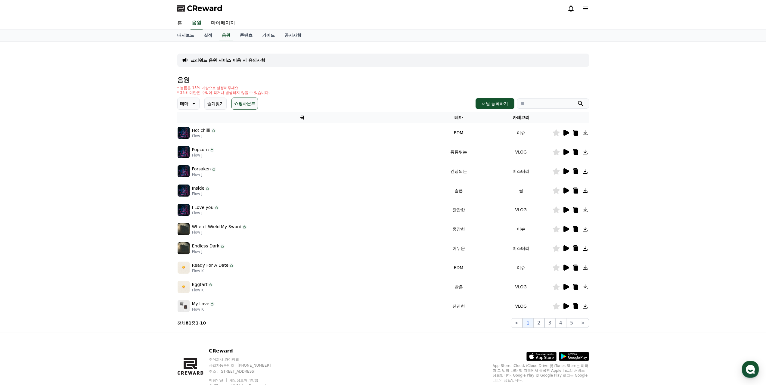
click at [649, 175] on div "크리워드 음원 서비스 이용 시 유의사항 음원 * 볼륨은 15% 이상으로 설정해주세요. * 35초 미만은 수익이 적거나 발생하지 않을 수 있습니…" at bounding box center [383, 187] width 766 height 291
click at [155, 182] on div "크리워드 음원 서비스 이용 시 유의사항 음원 * 볼륨은 15% 이상으로 설정해주세요. * 35초 미만은 수익이 적거나 발생하지 않을 수 있습니…" at bounding box center [383, 187] width 766 height 291
click at [632, 263] on div "크리워드 음원 서비스 이용 시 유의사항 음원 * 볼륨은 15% 이상으로 설정해주세요. * 35초 미만은 수익이 적거나 발생하지 않을 수 있습니…" at bounding box center [383, 187] width 766 height 291
